Goal: Transaction & Acquisition: Purchase product/service

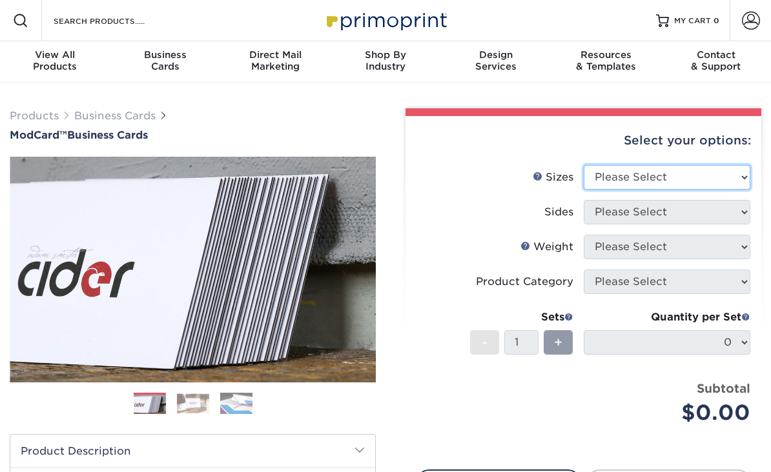
click at [745, 178] on select "Please Select 1.5" x 3.5" - Mini 1.75" x 3.5" - Mini 2" x 2" - Square 2" x 3" -…" at bounding box center [667, 177] width 167 height 25
select select "2.00x3.50"
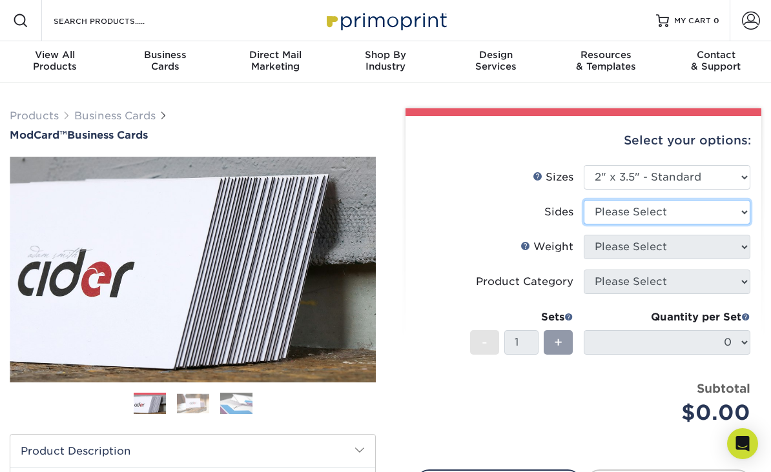
click at [718, 216] on select "Please Select Print Both Sides Print Front Only" at bounding box center [667, 212] width 167 height 25
select select "13abbda7-1d64-4f25-8bb2-c179b224825d"
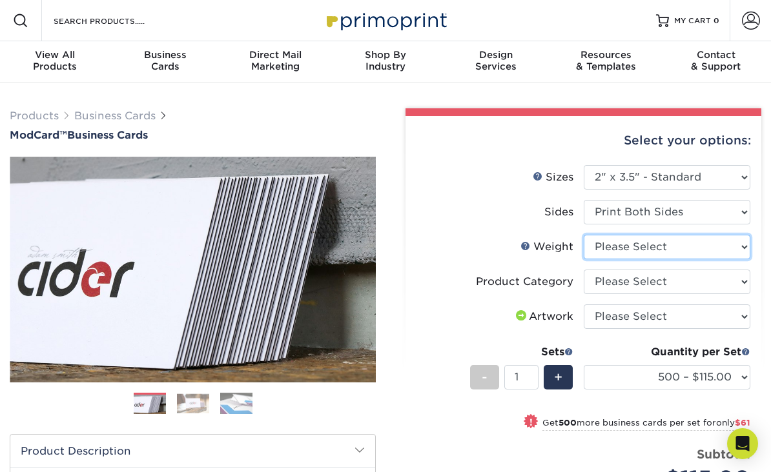
click at [740, 252] on select "Please Select 32PTUCBLK" at bounding box center [667, 247] width 167 height 25
select select "32PTUCBLK"
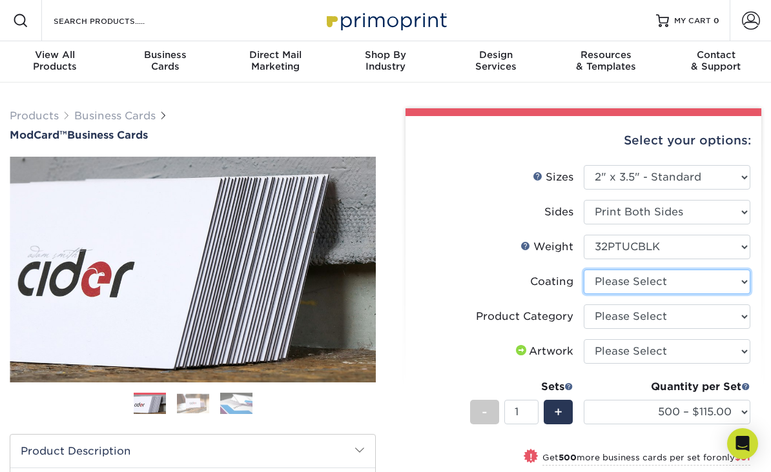
click at [741, 281] on select at bounding box center [667, 282] width 167 height 25
select select "3e7618de-abca-4bda-9f97-8b9129e913d8"
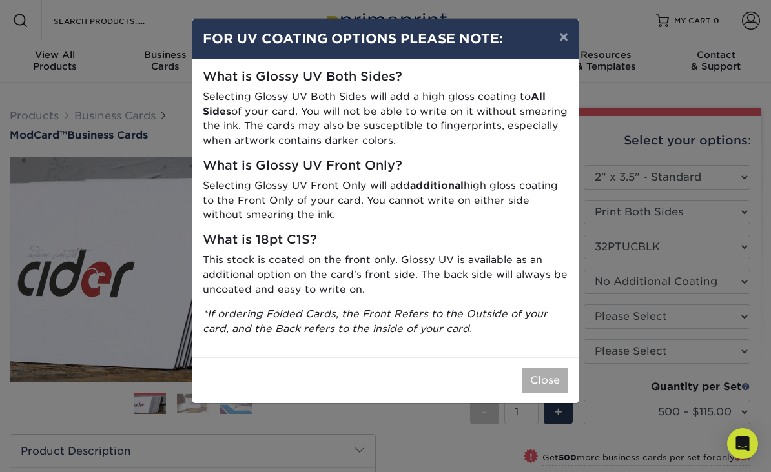
click at [548, 381] on button "Close" at bounding box center [545, 381] width 46 height 25
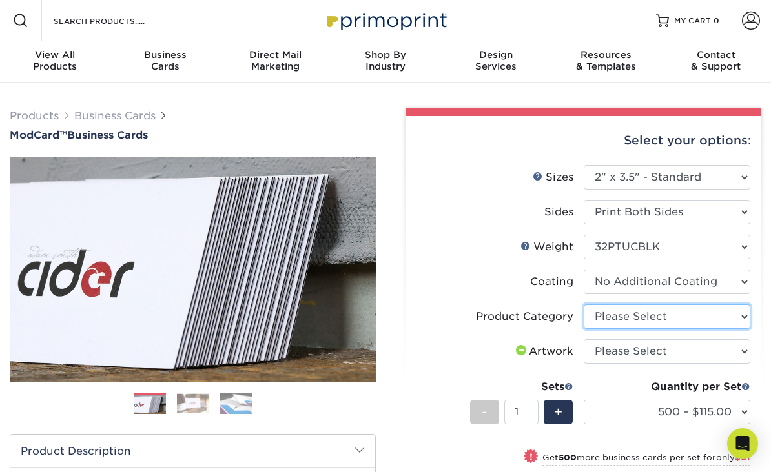
click at [735, 318] on select "Please Select Business Cards" at bounding box center [667, 317] width 167 height 25
select select "3b5148f1-0588-4f88-a218-97bcfdce65c1"
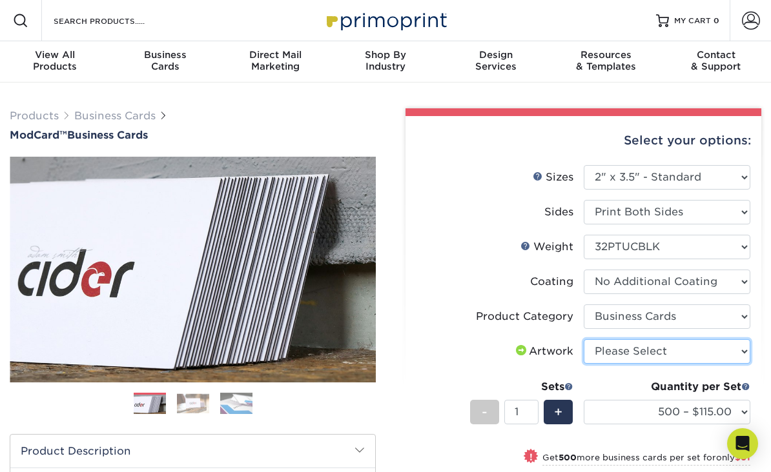
click at [741, 354] on select "Please Select I will upload files I need a design - $100" at bounding box center [667, 352] width 167 height 25
select select "upload"
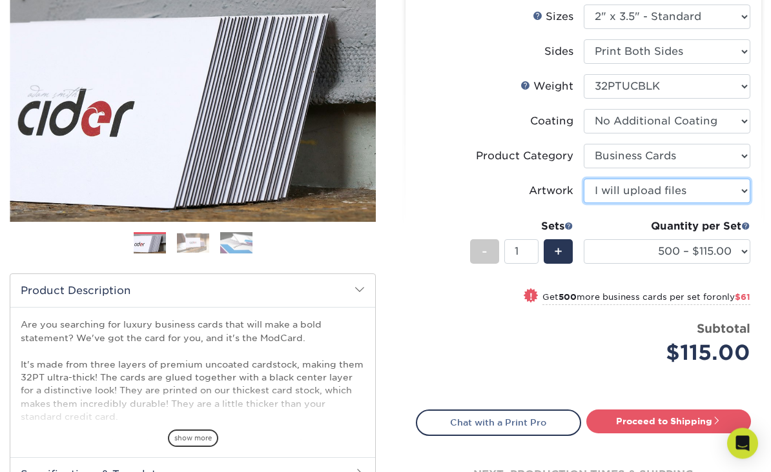
scroll to position [163, 0]
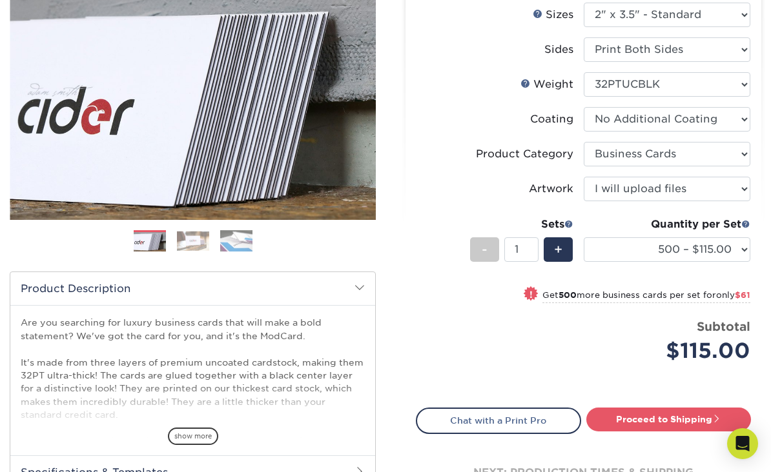
click at [191, 247] on img at bounding box center [193, 241] width 32 height 20
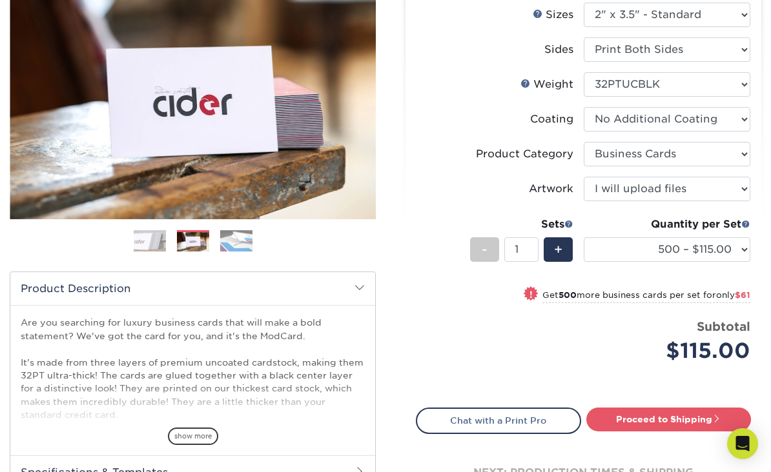
scroll to position [165, 0]
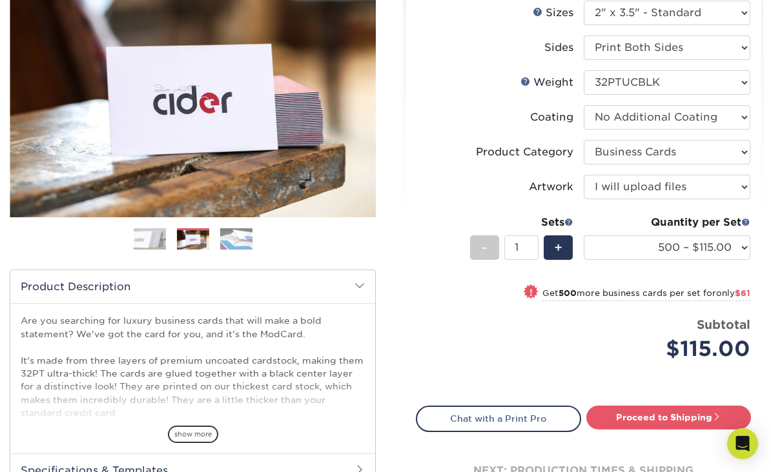
click at [242, 243] on img at bounding box center [236, 239] width 32 height 23
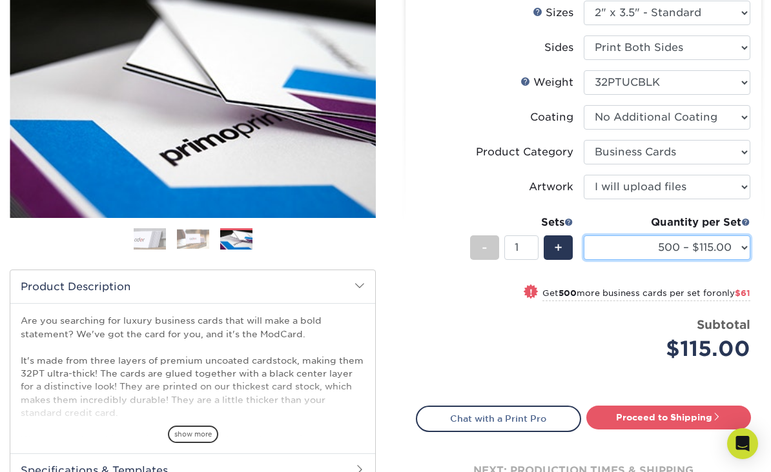
click at [738, 250] on select "500 – $115.00 1000 – $176.00" at bounding box center [667, 248] width 167 height 25
select select "1000 – $176.00"
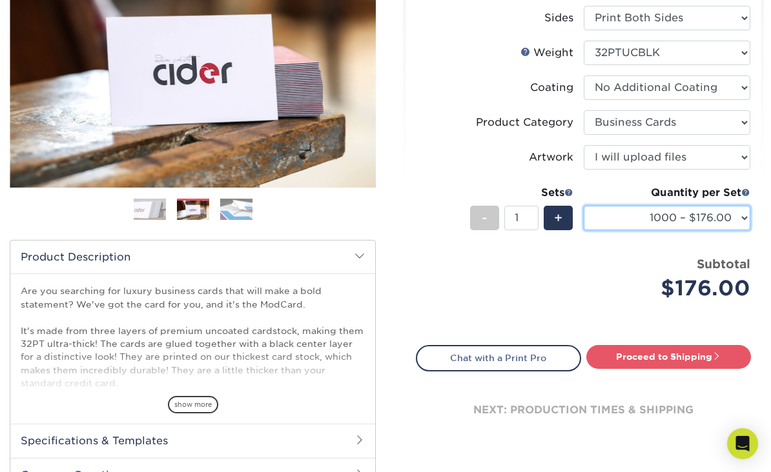
scroll to position [198, 0]
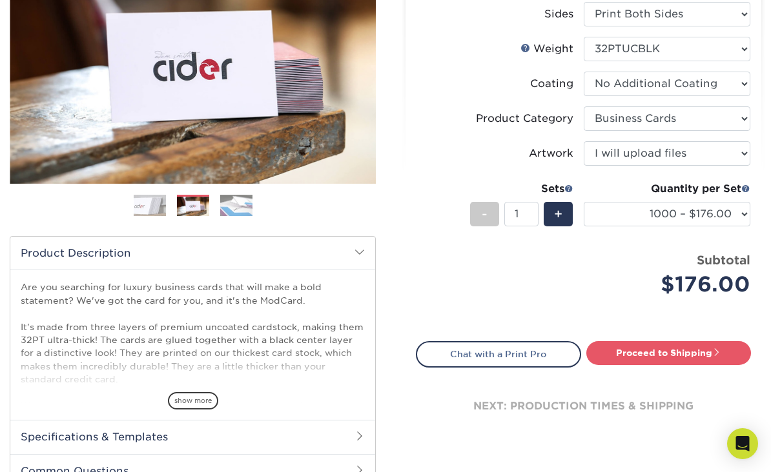
click at [203, 197] on img at bounding box center [193, 207] width 32 height 20
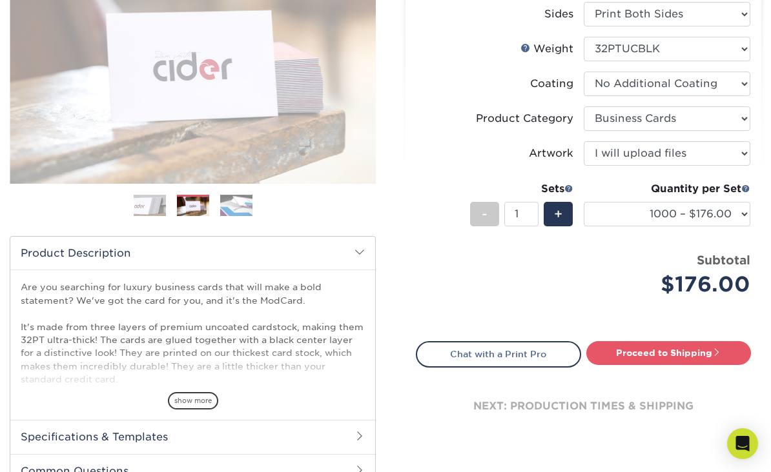
click at [238, 207] on img at bounding box center [236, 205] width 32 height 23
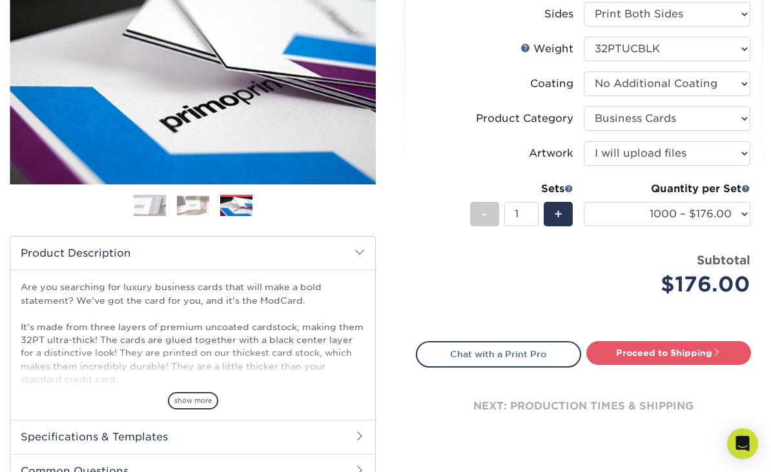
click at [157, 204] on img at bounding box center [150, 206] width 32 height 32
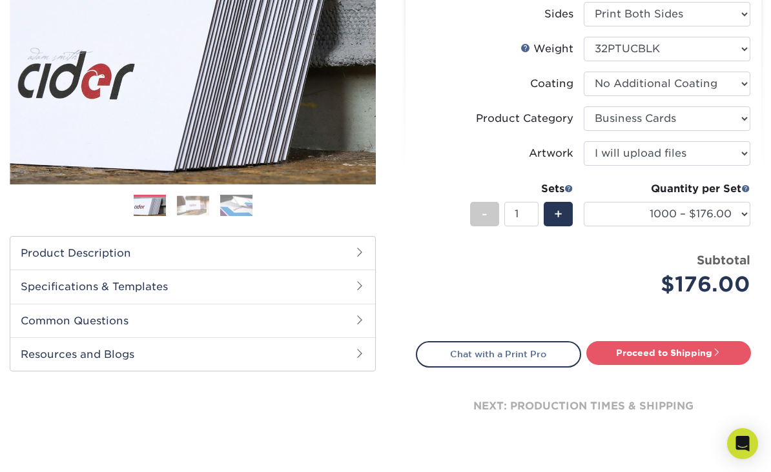
scroll to position [50, 0]
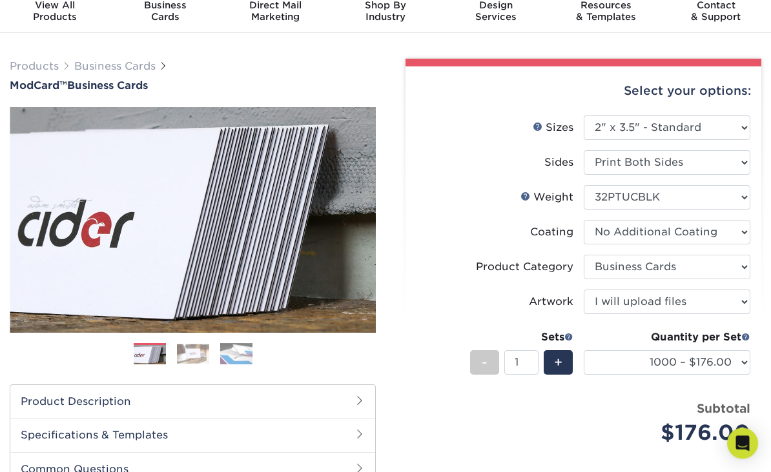
click at [245, 348] on img at bounding box center [236, 354] width 32 height 23
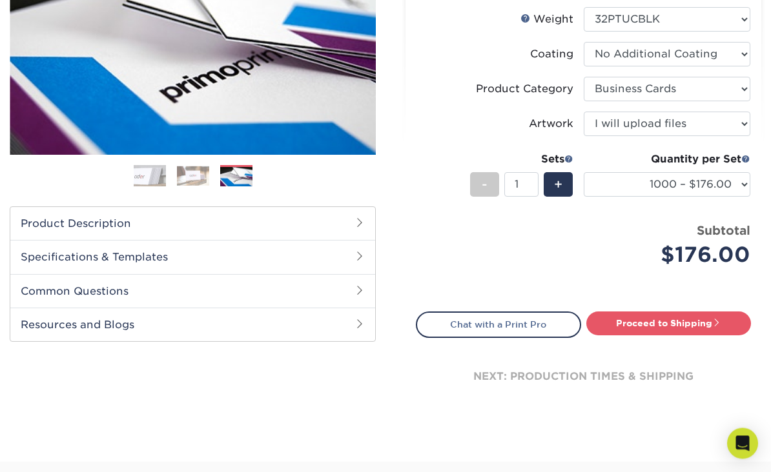
scroll to position [228, 0]
click at [487, 190] on span "-" at bounding box center [485, 184] width 6 height 19
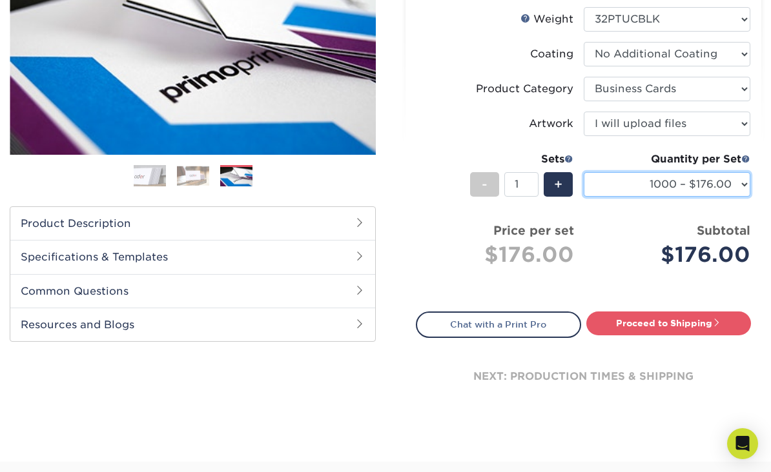
click at [619, 188] on select "500 – $115.00 1000 – $176.00" at bounding box center [667, 184] width 167 height 25
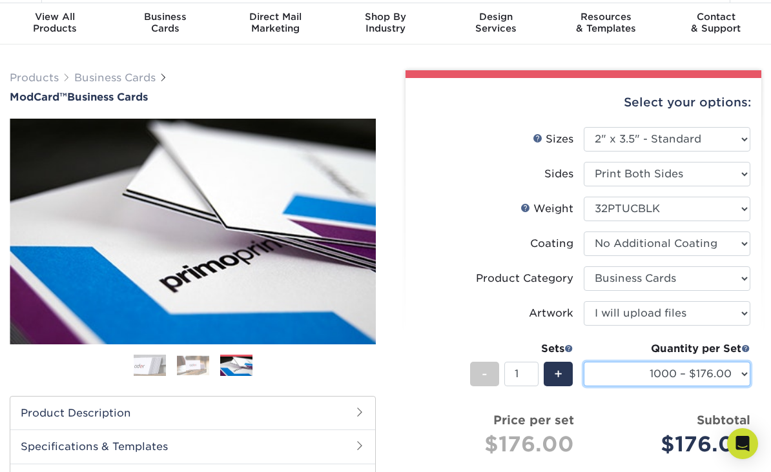
scroll to position [37, 0]
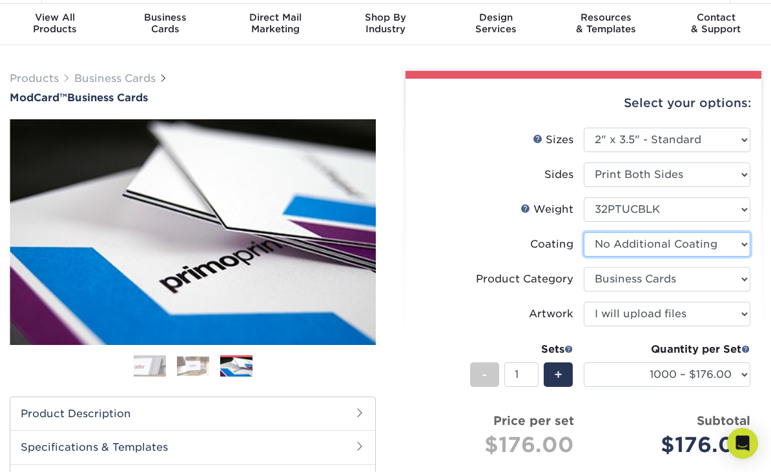
click at [740, 245] on select at bounding box center [667, 245] width 167 height 25
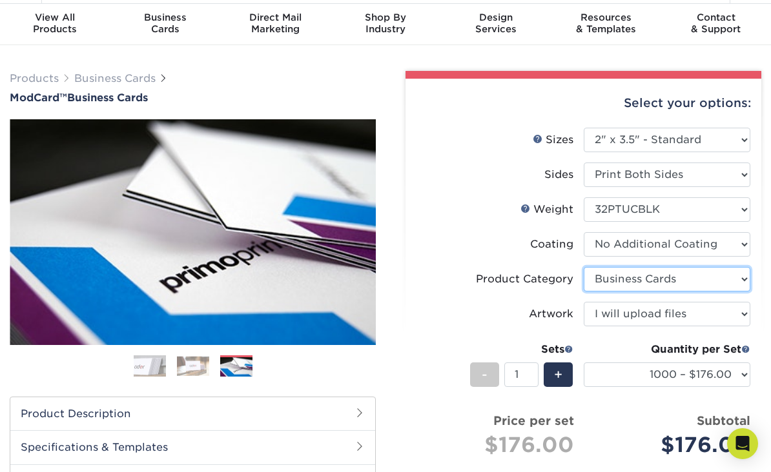
click at [689, 282] on select "Please Select Business Cards" at bounding box center [667, 279] width 167 height 25
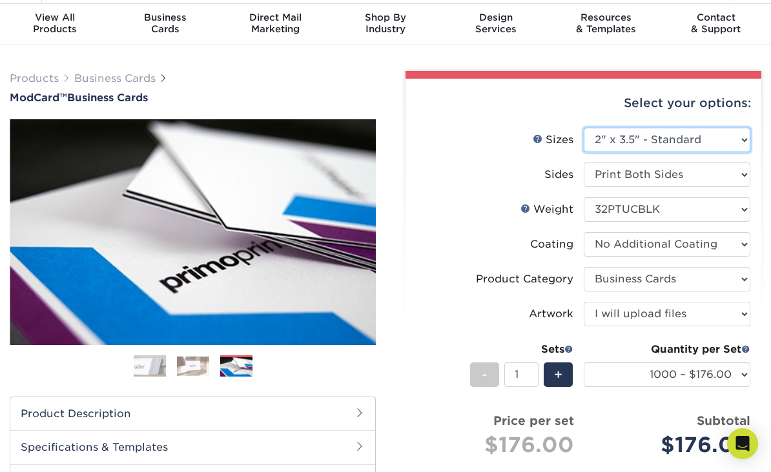
click at [738, 143] on select "Please Select 1.5" x 3.5" - Mini 1.75" x 3.5" - Mini 2" x 2" - Square 2" x 3" -…" at bounding box center [667, 140] width 167 height 25
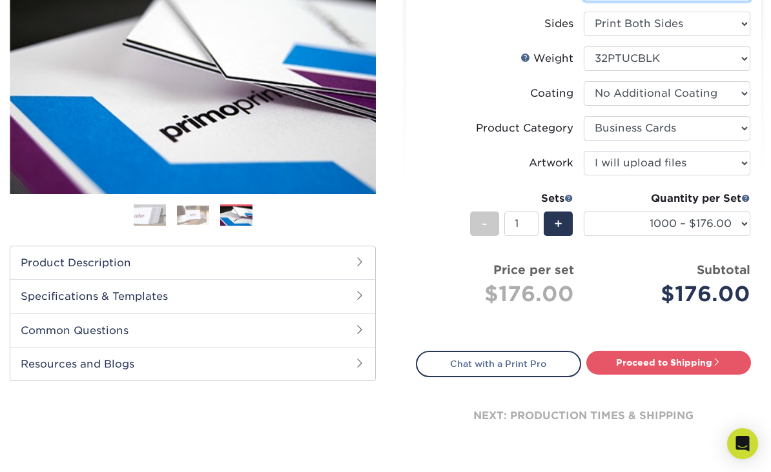
scroll to position [186, 0]
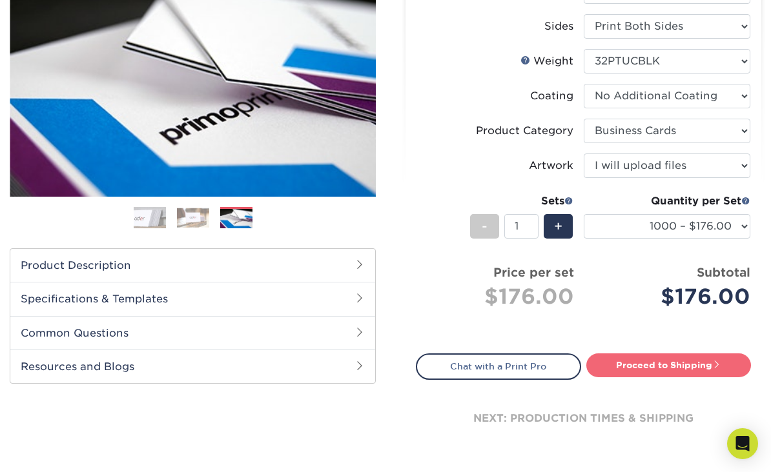
click at [720, 361] on span at bounding box center [716, 364] width 9 height 9
type input "Set 1"
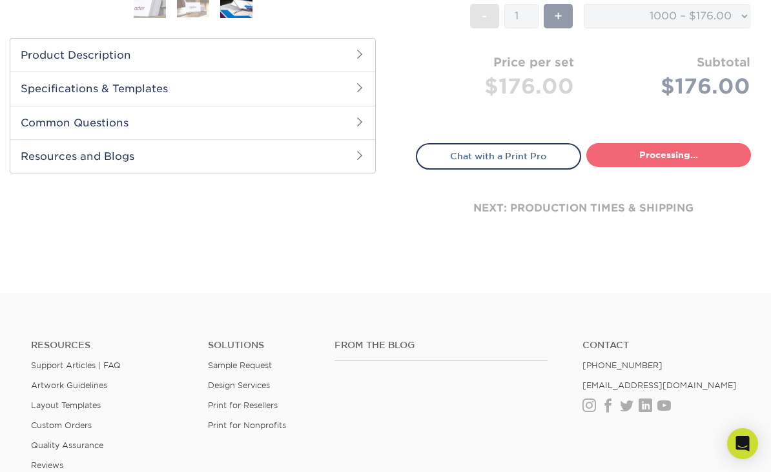
select select "c383c44d-2edd-4fc5-ad7a-8da4d041a964"
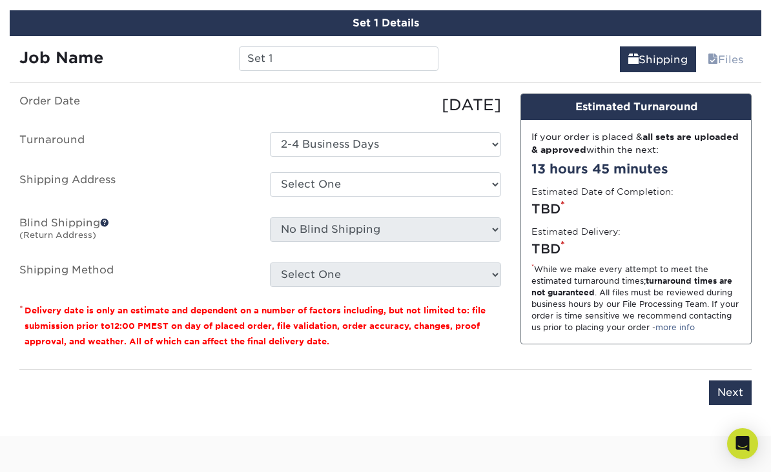
scroll to position [611, 0]
